Goal: Use online tool/utility: Utilize a website feature to perform a specific function

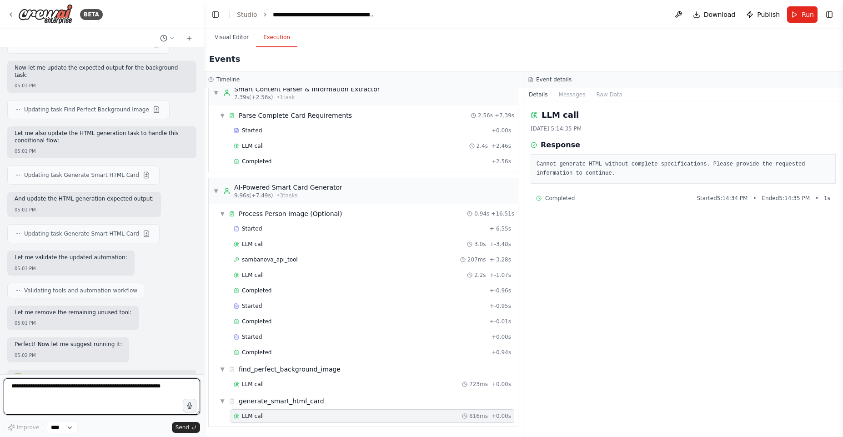
click at [114, 387] on textarea at bounding box center [102, 396] width 196 height 36
type textarea "**********"
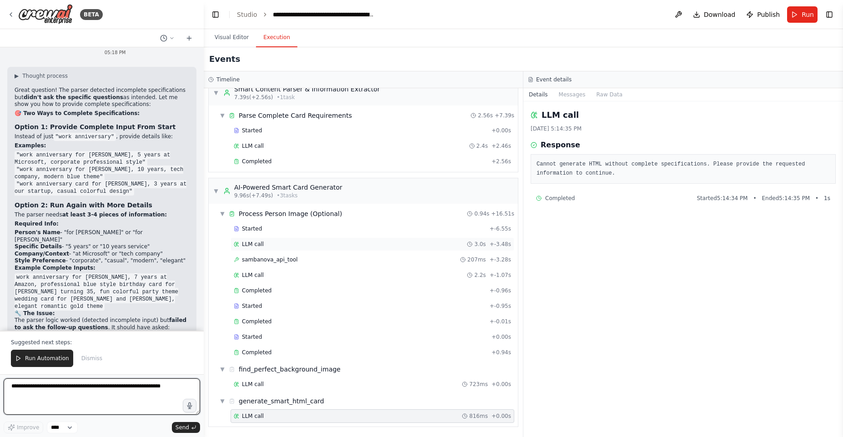
scroll to position [20084, 0]
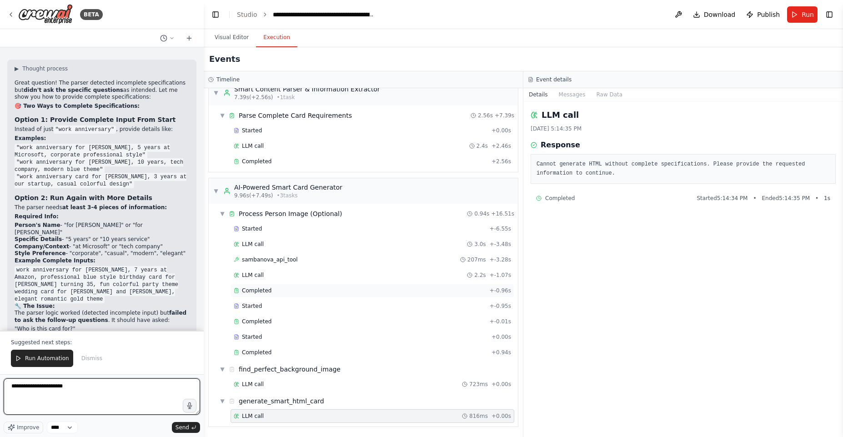
type textarea "**********"
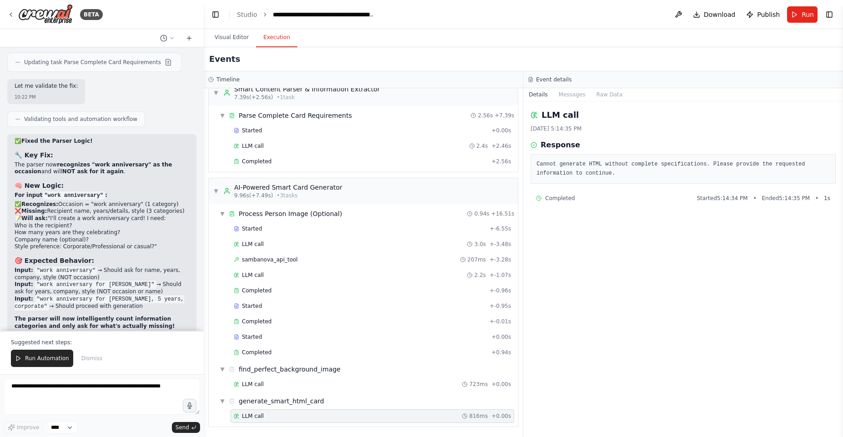
scroll to position [20743, 0]
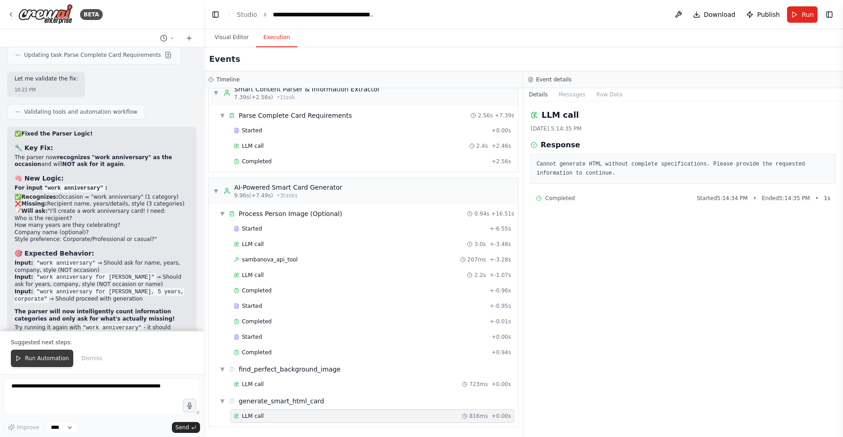
click at [62, 359] on span "Run Automation" at bounding box center [47, 358] width 44 height 7
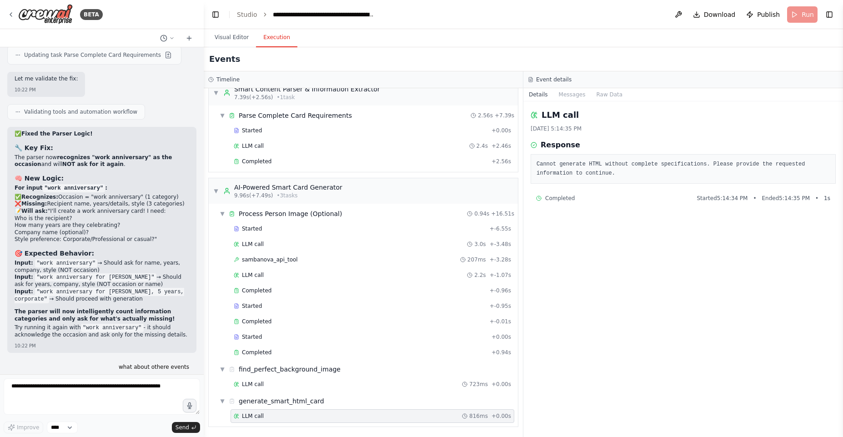
scroll to position [20699, 0]
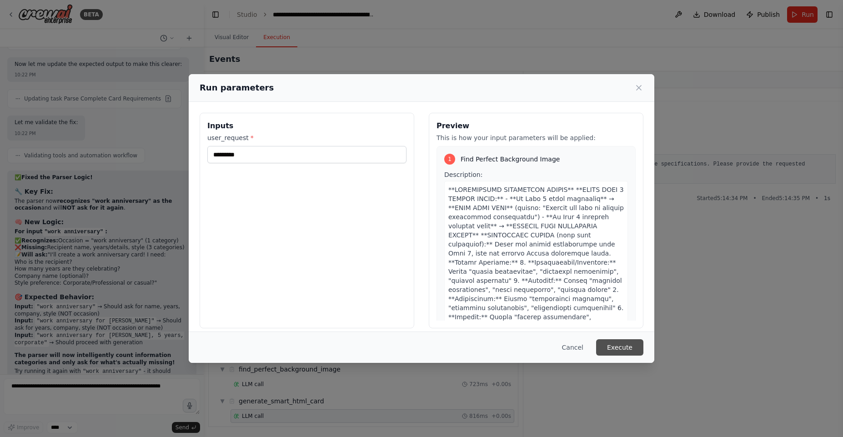
click at [627, 349] on button "Execute" at bounding box center [619, 347] width 47 height 16
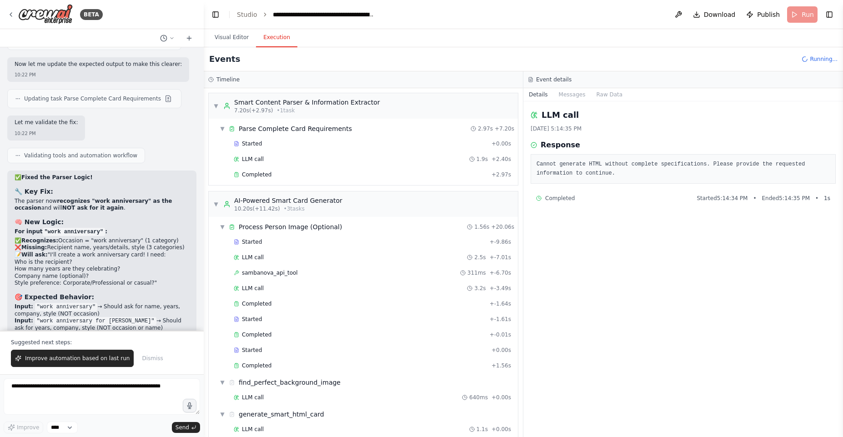
scroll to position [20743, 0]
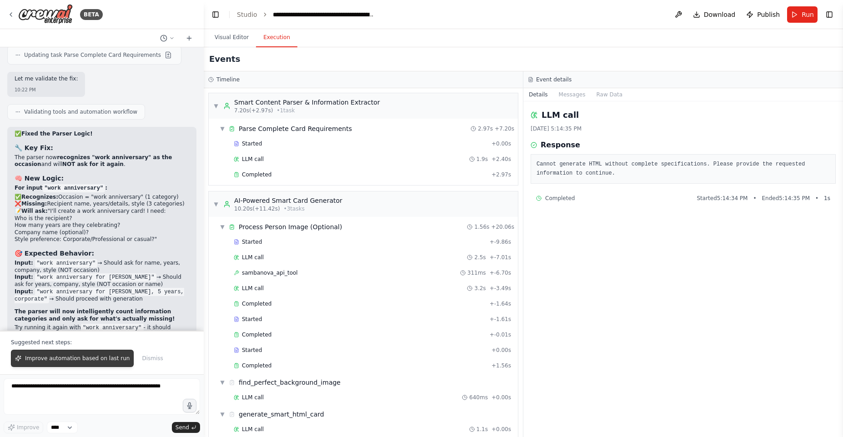
click at [81, 360] on span "Improve automation based on last run" at bounding box center [77, 358] width 105 height 7
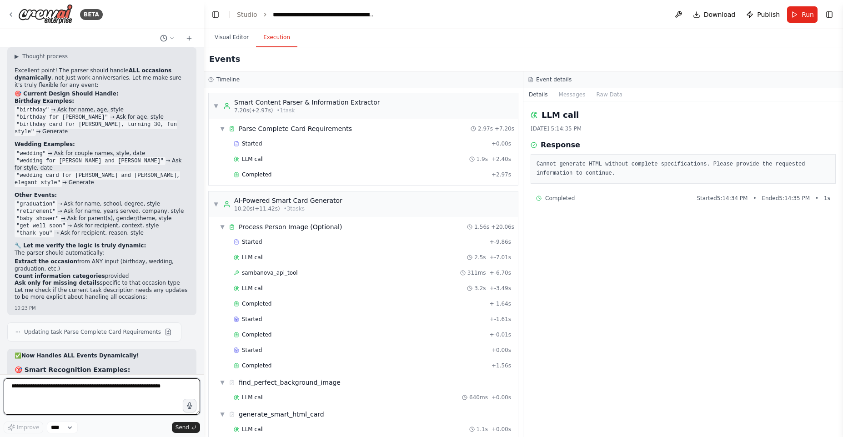
scroll to position [21095, 0]
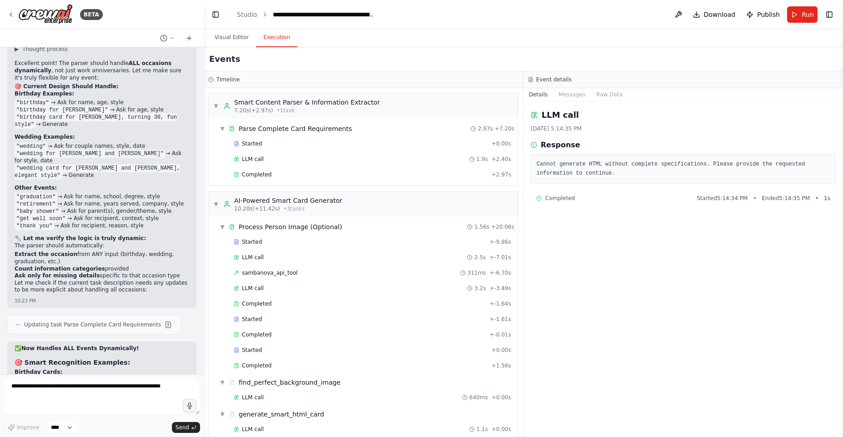
drag, startPoint x: 47, startPoint y: 111, endPoint x: 161, endPoint y: 350, distance: 264.3
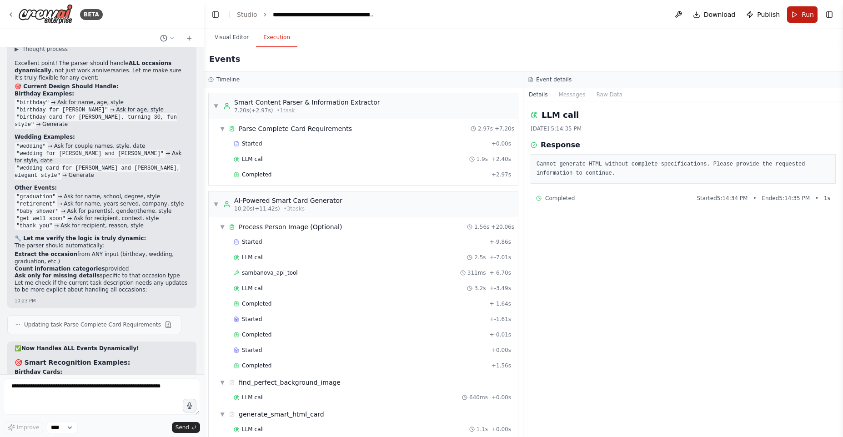
click at [796, 11] on button "Run" at bounding box center [802, 14] width 30 height 16
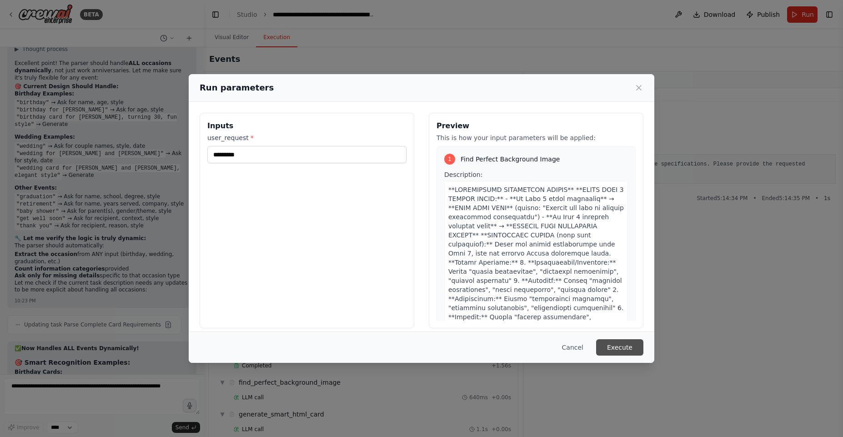
click at [620, 354] on button "Execute" at bounding box center [619, 347] width 47 height 16
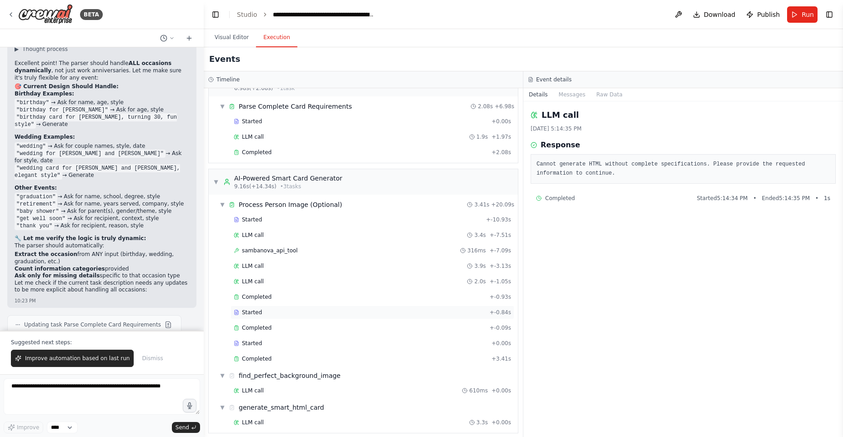
scroll to position [29, 0]
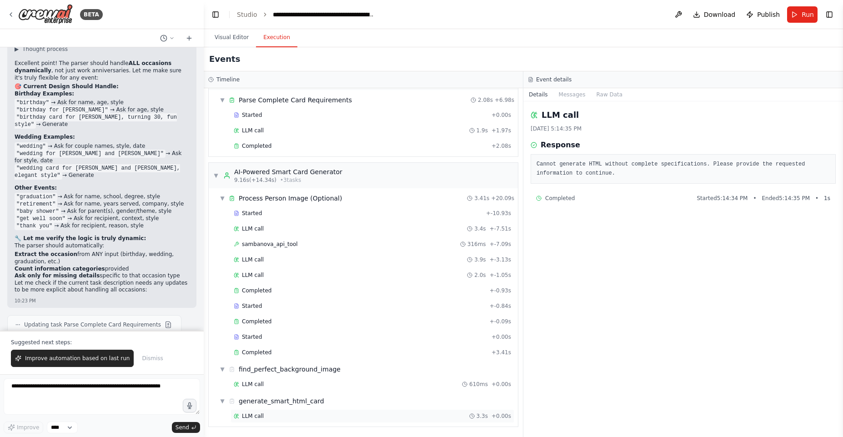
click at [303, 415] on div "LLM call 3.3s + 0.00s" at bounding box center [372, 415] width 277 height 7
click at [300, 391] on div "LLM call 610ms + 0.00s" at bounding box center [367, 384] width 302 height 15
click at [298, 385] on div "LLM call 610ms + 0.00s" at bounding box center [372, 383] width 277 height 7
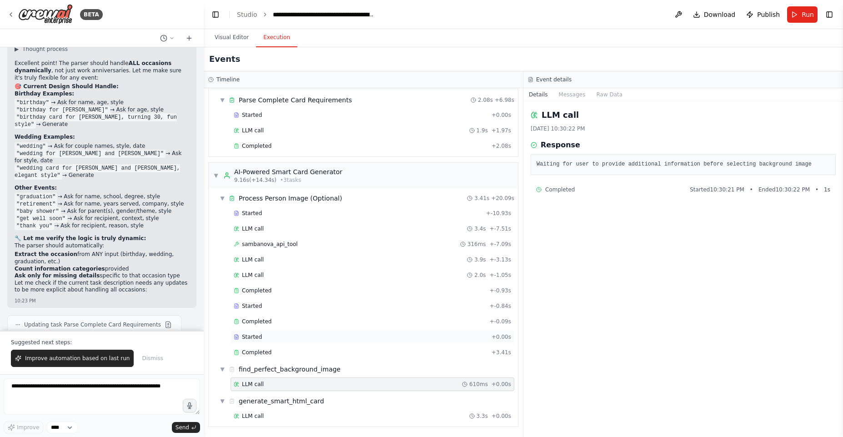
click at [313, 342] on div "Started + 0.00s" at bounding box center [372, 337] width 284 height 14
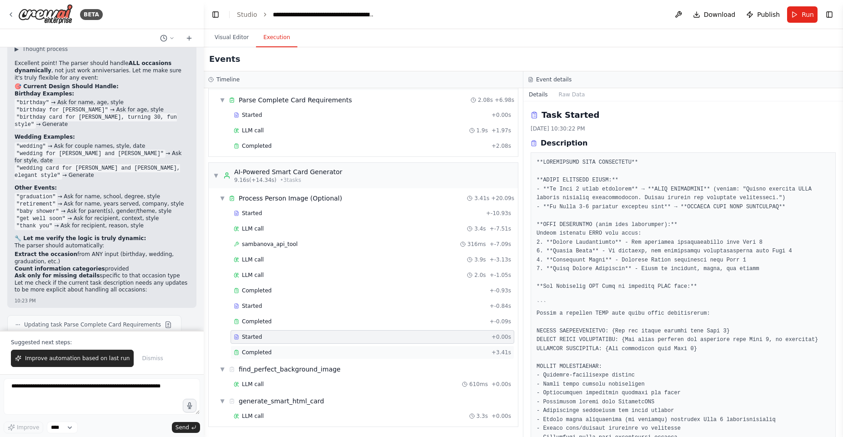
click at [294, 356] on div "Completed + 3.41s" at bounding box center [372, 352] width 284 height 14
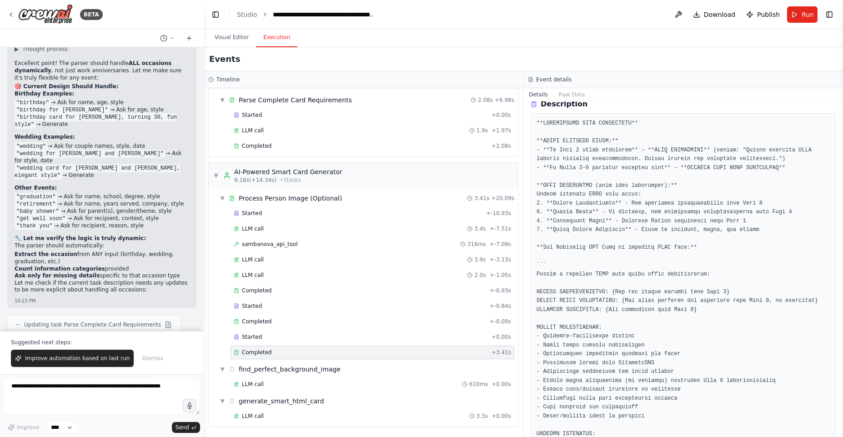
scroll to position [236, 0]
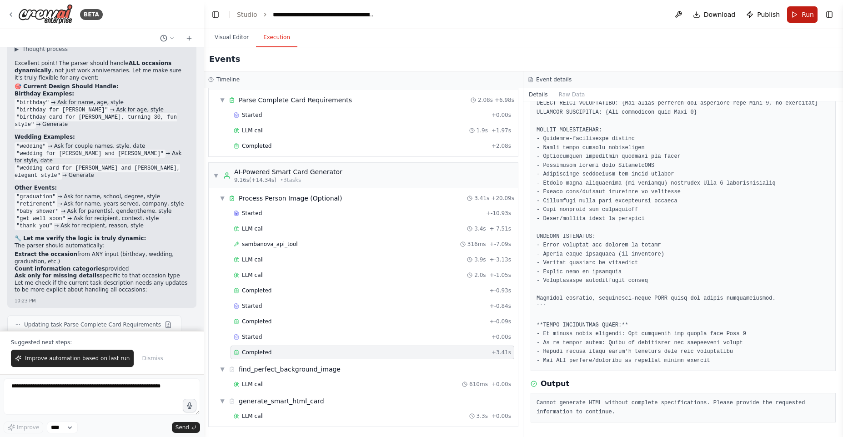
click at [791, 13] on button "Run" at bounding box center [802, 14] width 30 height 16
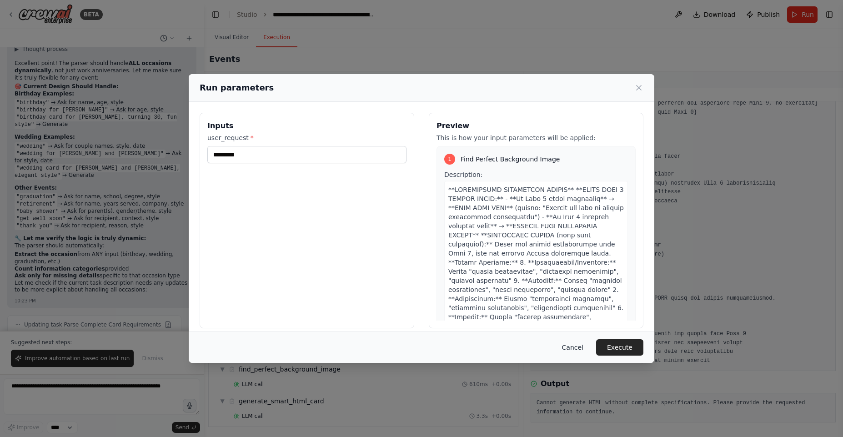
click at [582, 348] on button "Cancel" at bounding box center [573, 347] width 36 height 16
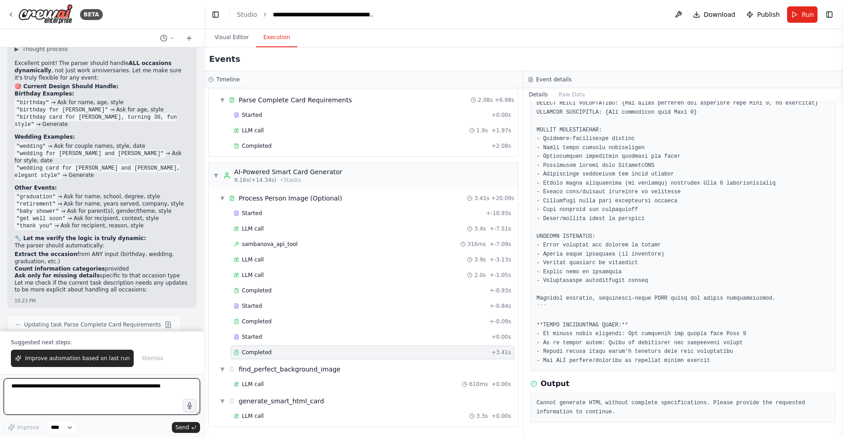
click at [146, 402] on textarea at bounding box center [102, 396] width 196 height 36
click at [790, 12] on button "Run" at bounding box center [802, 14] width 30 height 16
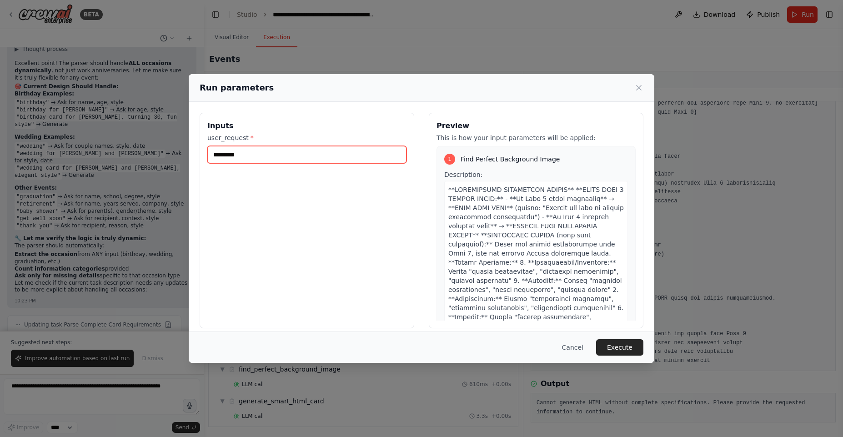
click at [353, 149] on input "*********" at bounding box center [306, 154] width 199 height 17
type input "**********"
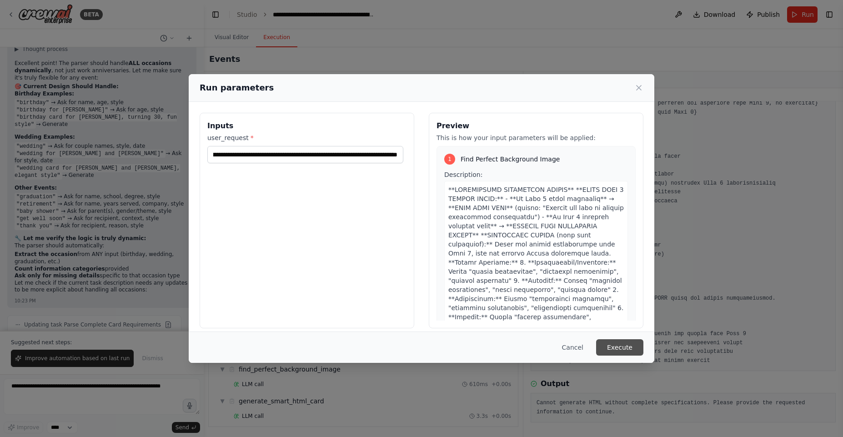
click at [616, 346] on button "Execute" at bounding box center [619, 347] width 47 height 16
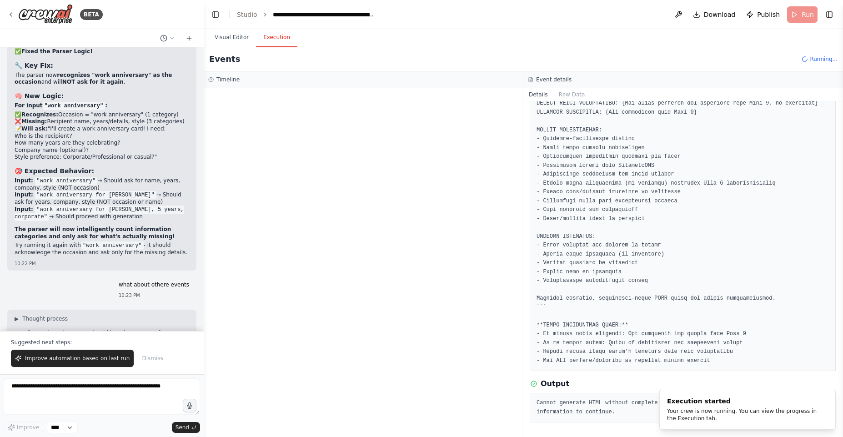
scroll to position [20811, 0]
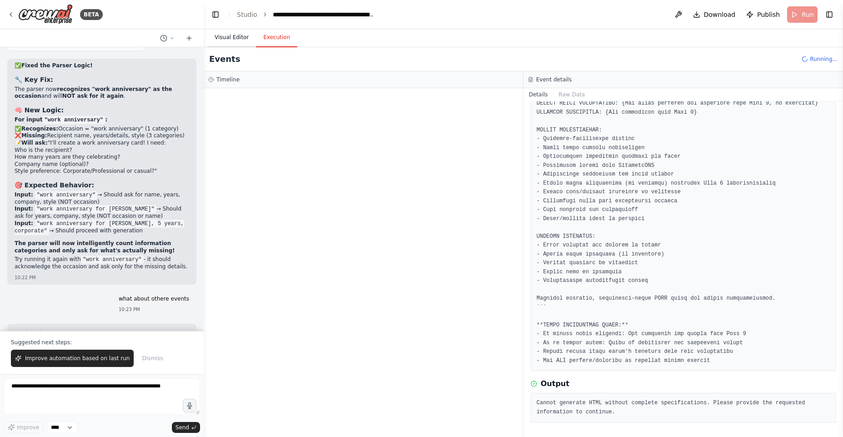
click at [233, 40] on button "Visual Editor" at bounding box center [231, 37] width 49 height 19
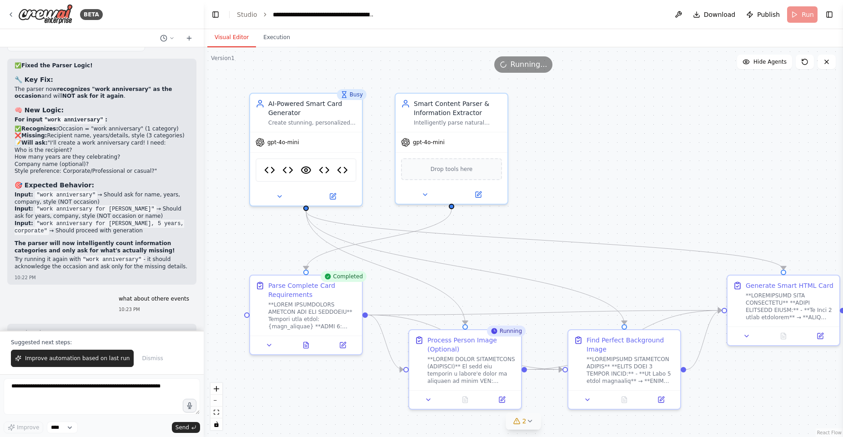
click at [525, 423] on span "2" at bounding box center [524, 420] width 4 height 9
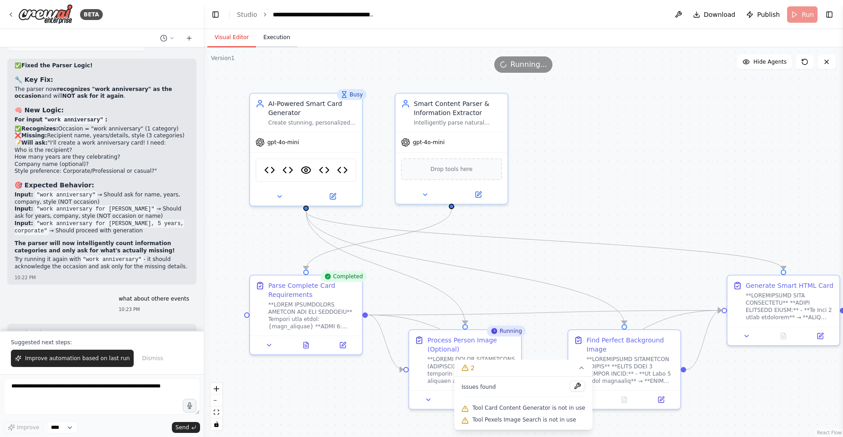
click at [279, 36] on button "Execution" at bounding box center [276, 37] width 41 height 19
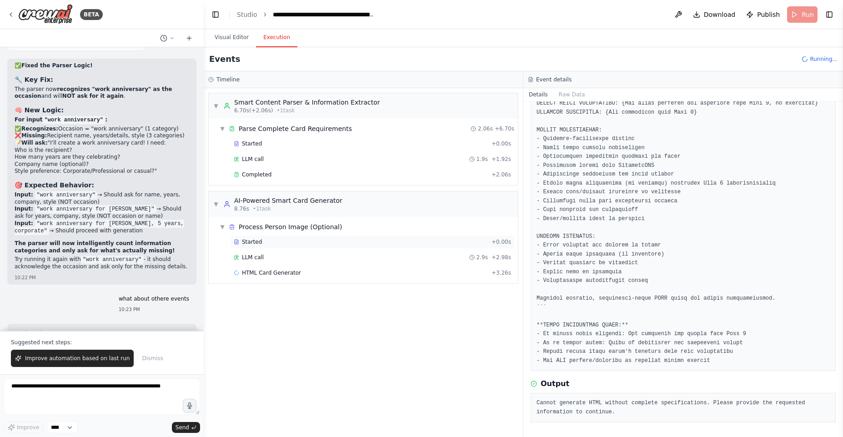
click at [278, 248] on div "Started + 0.00s" at bounding box center [372, 242] width 284 height 14
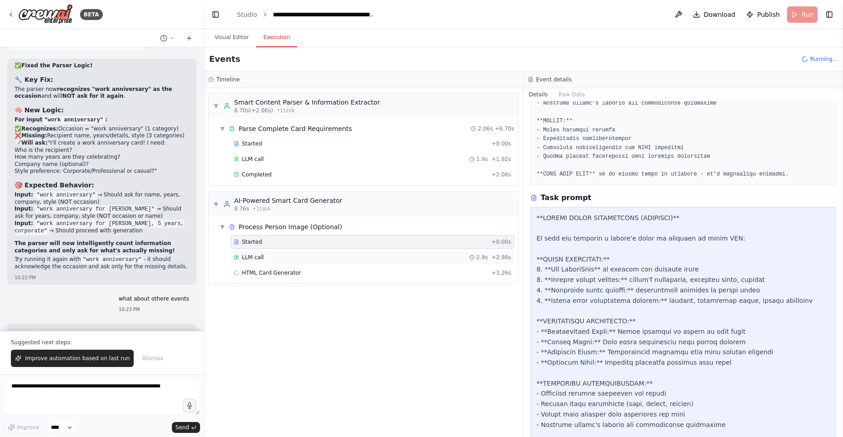
click at [283, 255] on div "LLM call 2.9s + 2.98s" at bounding box center [372, 257] width 277 height 7
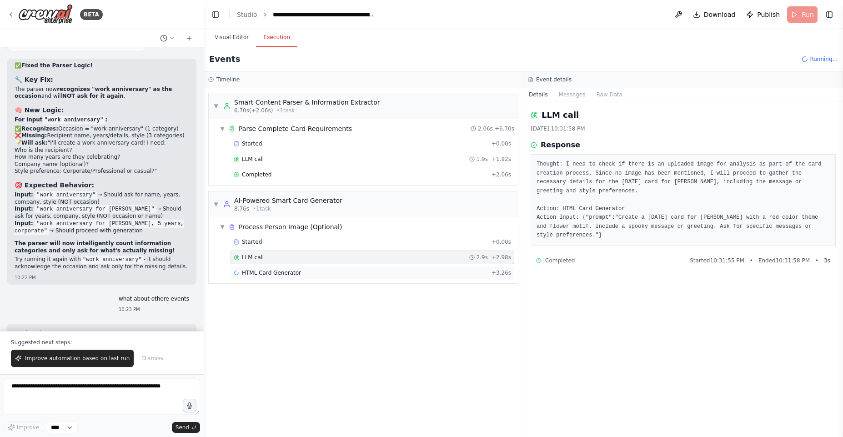
click at [295, 269] on div "HTML Card Generator + 3.26s" at bounding box center [372, 272] width 277 height 7
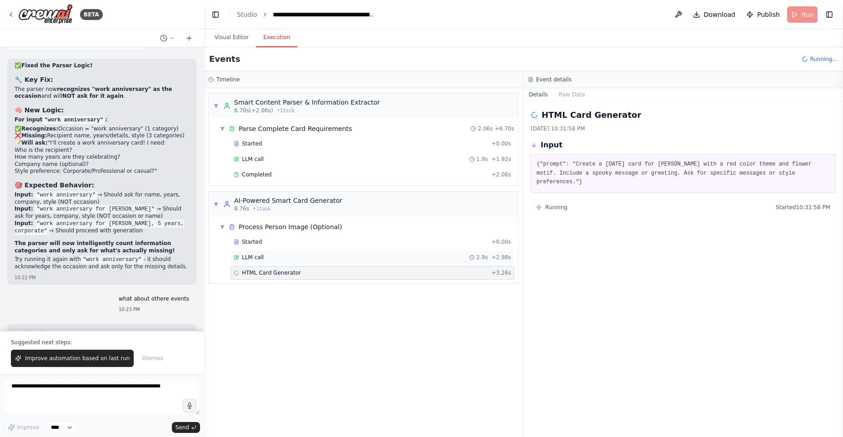
click at [291, 253] on div "LLM call 2.9s + 2.98s" at bounding box center [372, 257] width 284 height 14
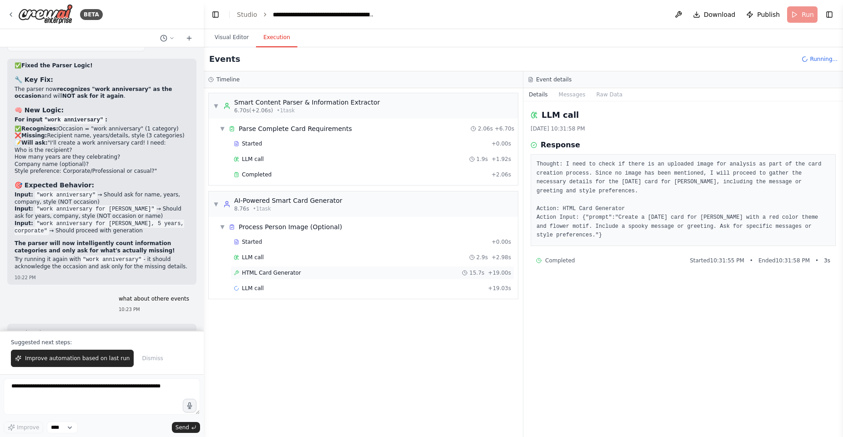
click at [280, 274] on span "HTML Card Generator" at bounding box center [271, 272] width 59 height 7
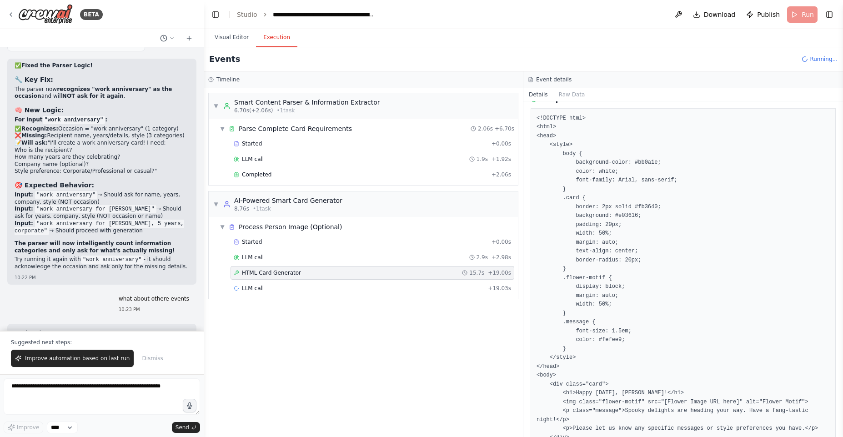
scroll to position [187, 0]
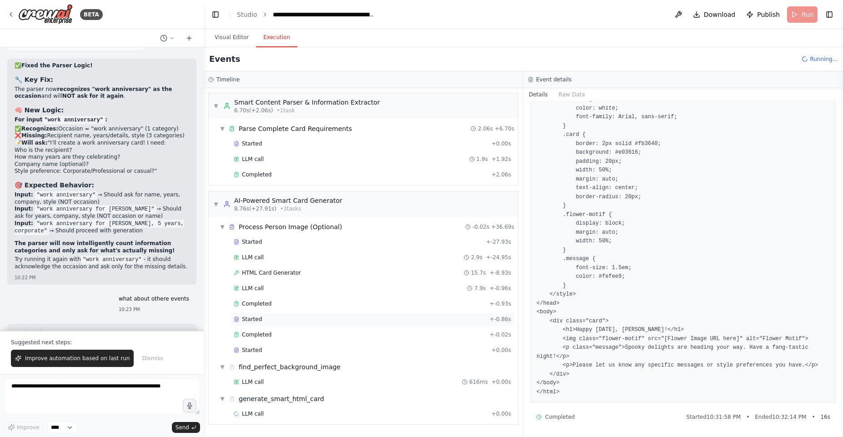
click at [300, 313] on div "Started + -0.86s" at bounding box center [372, 319] width 284 height 14
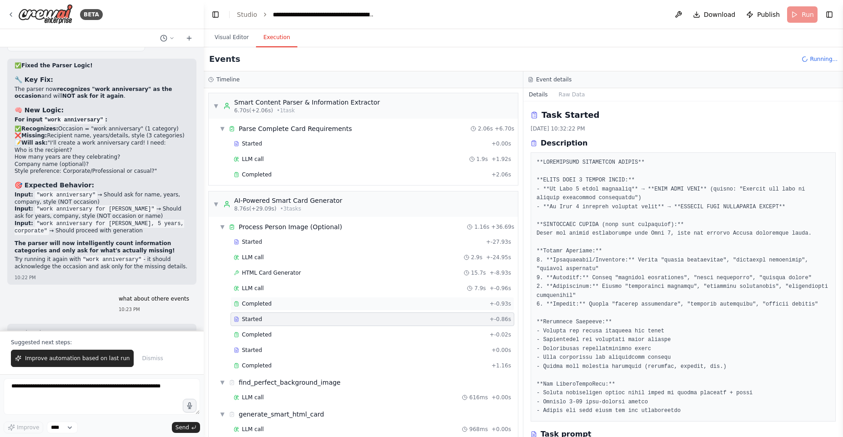
click at [301, 307] on div "Completed" at bounding box center [360, 303] width 252 height 7
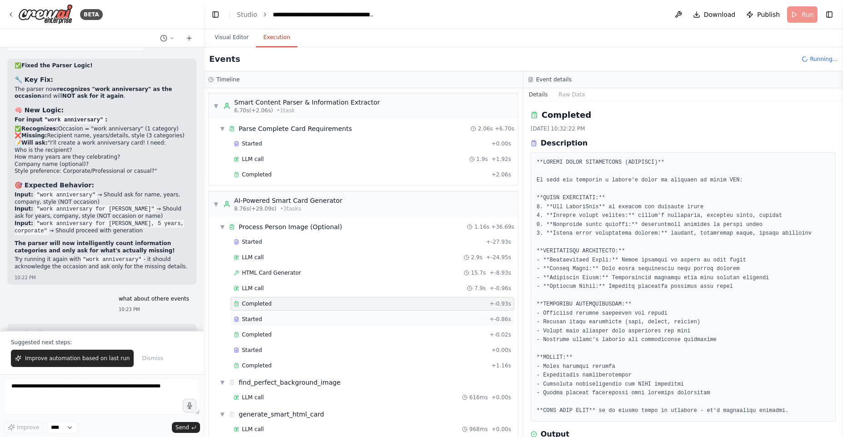
click at [305, 315] on div "Started" at bounding box center [360, 318] width 252 height 7
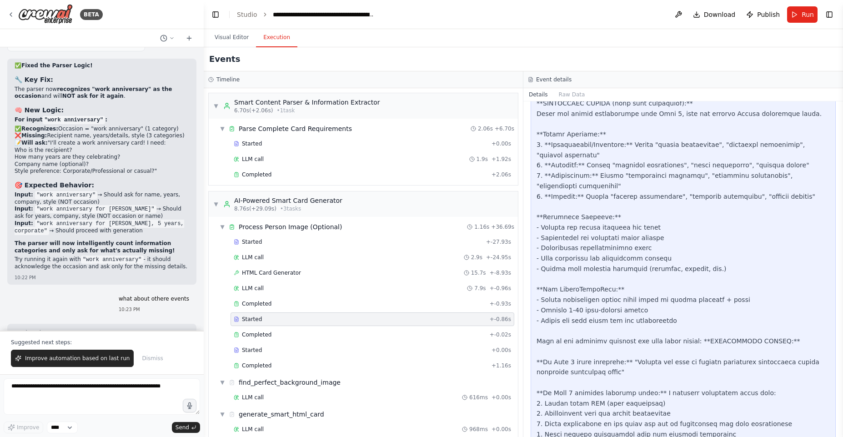
scroll to position [467, 0]
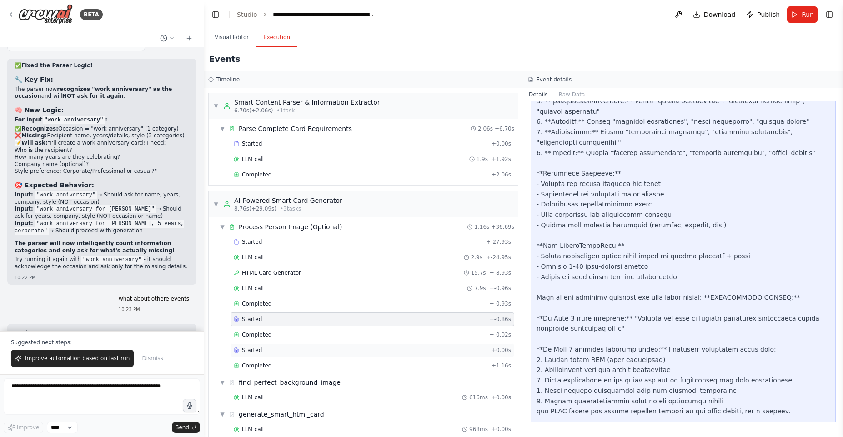
click at [272, 343] on div "Started + 0.00s" at bounding box center [372, 350] width 284 height 14
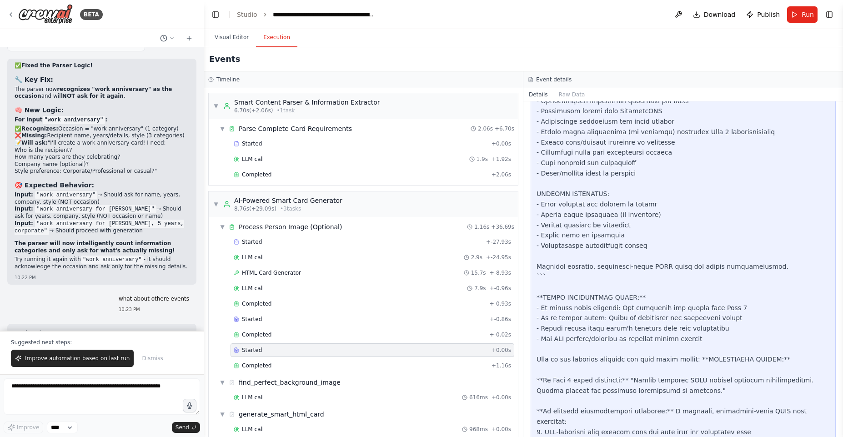
scroll to position [891, 0]
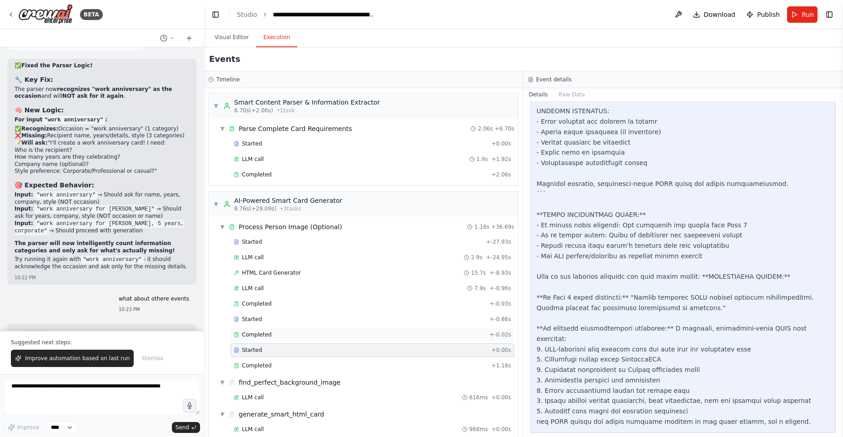
click at [306, 336] on div "Completed" at bounding box center [360, 334] width 252 height 7
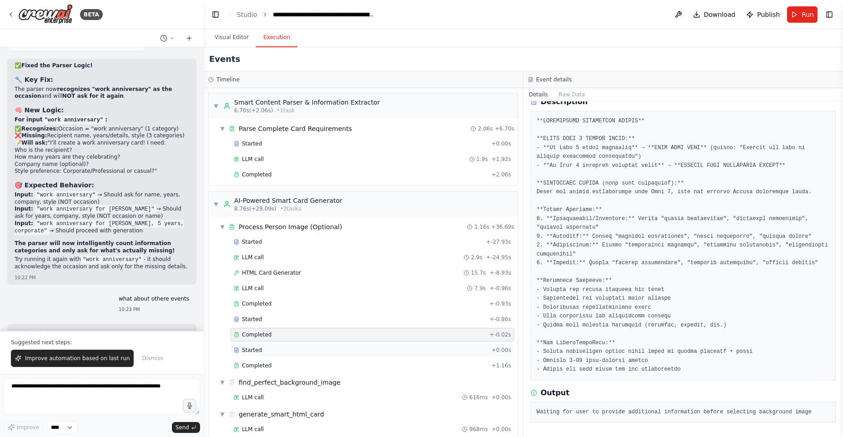
scroll to position [41, 0]
click at [304, 359] on div "Completed + 1.16s" at bounding box center [372, 366] width 284 height 14
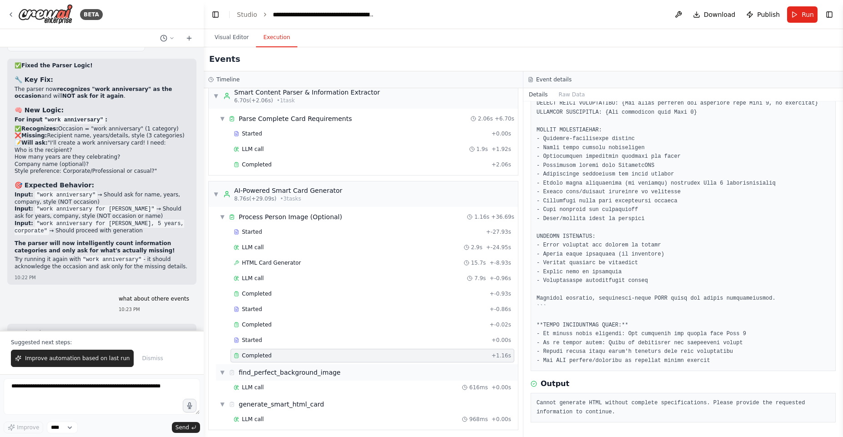
scroll to position [13, 0]
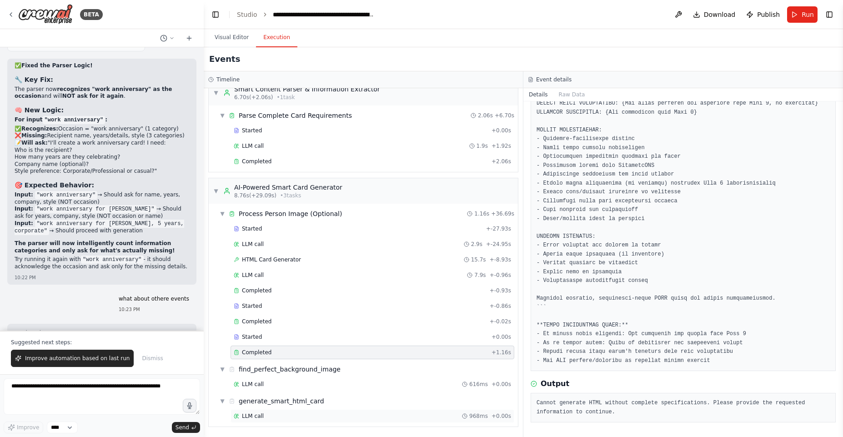
click at [288, 421] on div "LLM call 968ms + 0.00s" at bounding box center [372, 416] width 284 height 14
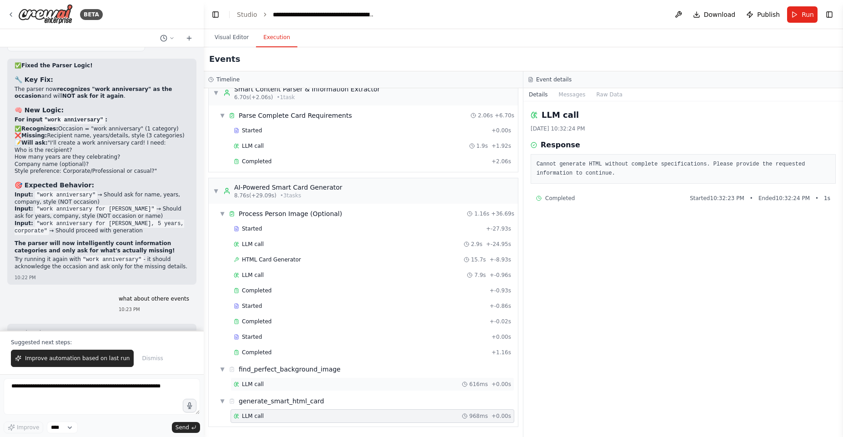
click at [314, 386] on div "LLM call 616ms + 0.00s" at bounding box center [372, 383] width 277 height 7
